Goal: Task Accomplishment & Management: Manage account settings

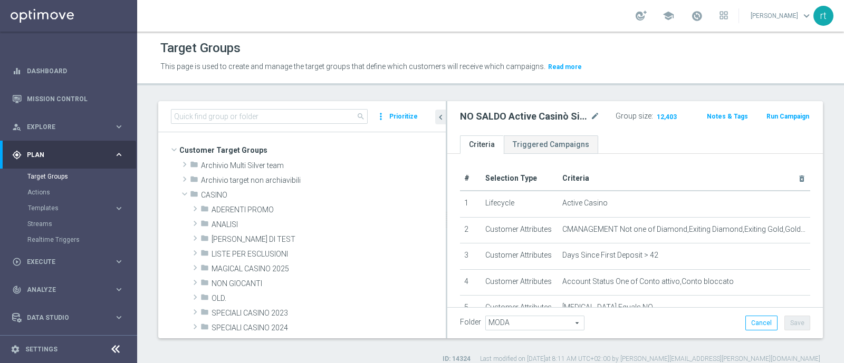
scroll to position [541, 0]
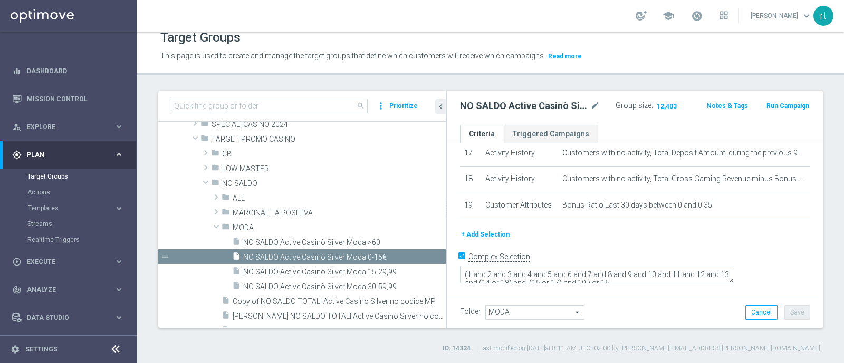
click at [51, 162] on div "gps_fixed Plan keyboard_arrow_right" at bounding box center [68, 155] width 136 height 28
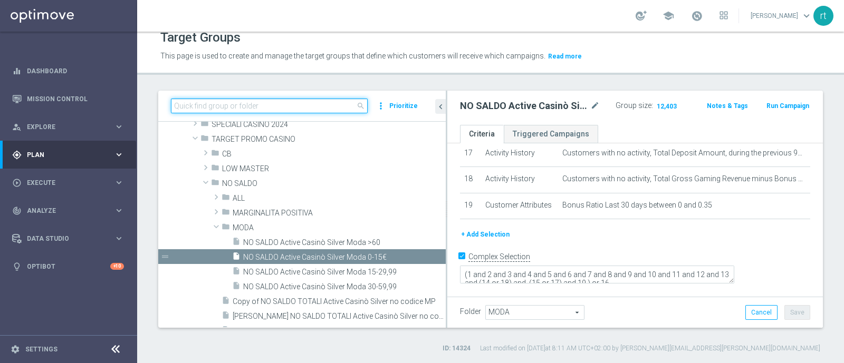
click at [221, 103] on input at bounding box center [269, 106] width 197 height 15
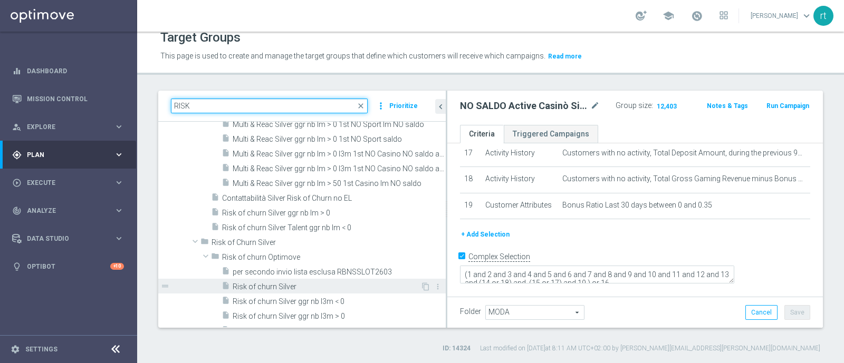
type input "RISK"
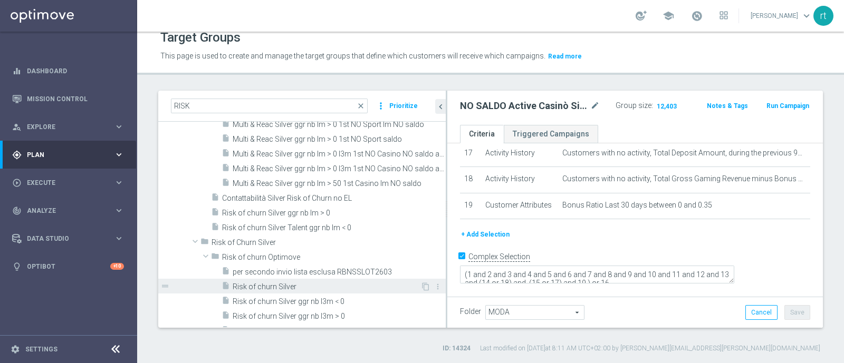
click at [305, 285] on span "Risk of churn Silver" at bounding box center [327, 287] width 188 height 9
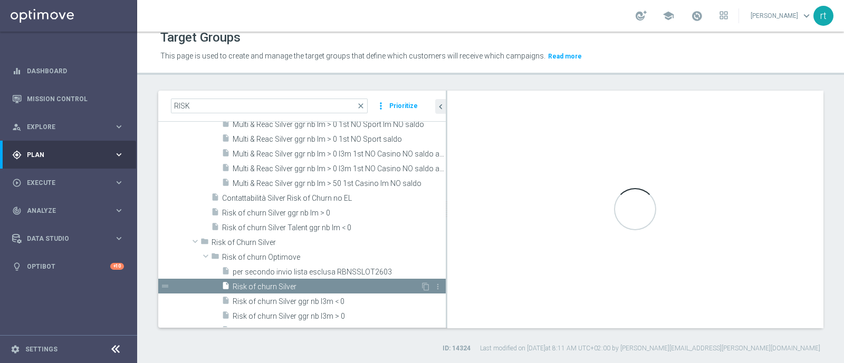
checkbox input "false"
type input "Risk of churn Optimove"
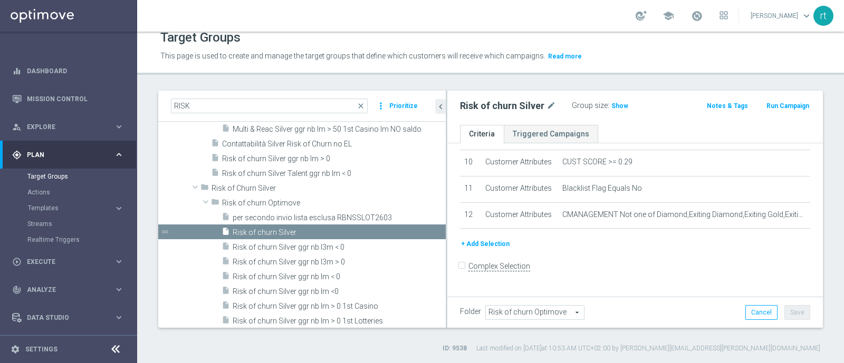
scroll to position [248, 0]
